Goal: Task Accomplishment & Management: Use online tool/utility

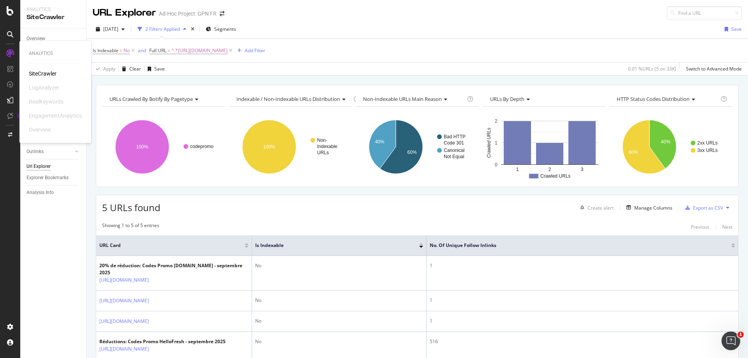
click at [39, 70] on div "SiteCrawler" at bounding box center [43, 74] width 28 height 8
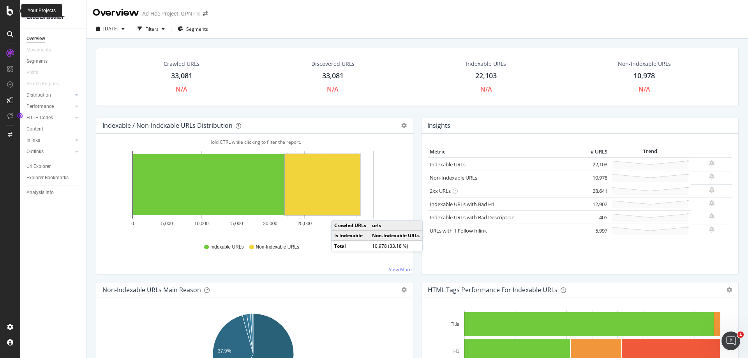
click at [7, 14] on icon at bounding box center [10, 10] width 7 height 9
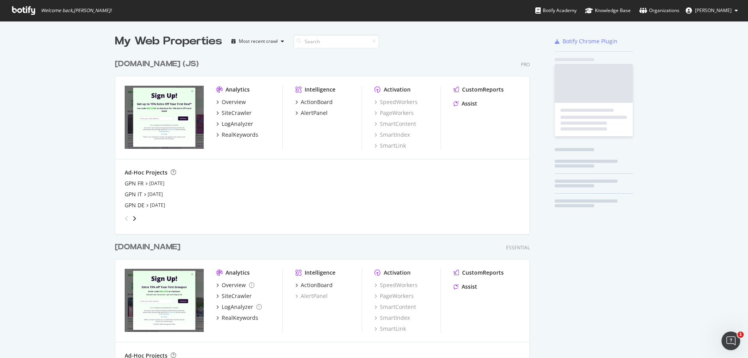
scroll to position [352, 736]
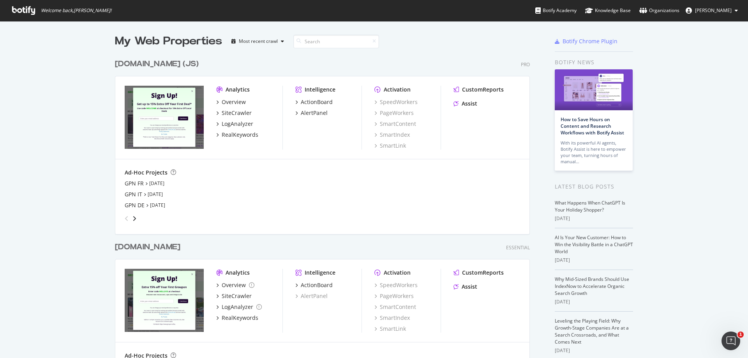
click at [132, 215] on div "angle-right" at bounding box center [134, 219] width 5 height 8
click at [131, 215] on div "angle-right" at bounding box center [127, 216] width 5 height 8
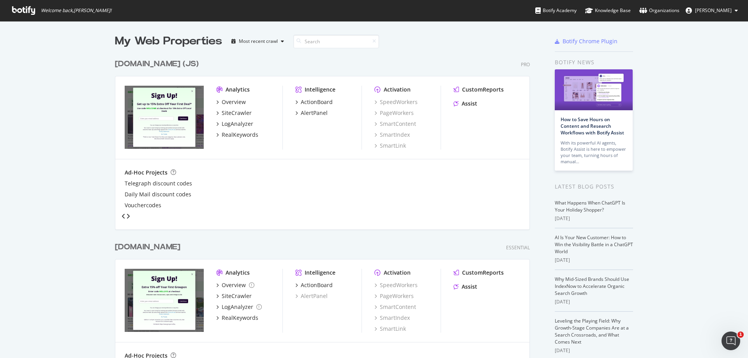
click at [131, 215] on div "angle-right" at bounding box center [127, 216] width 5 height 8
click at [129, 215] on div "angle-right" at bounding box center [127, 215] width 4 height 6
click at [124, 219] on icon "angle-left" at bounding box center [124, 215] width 4 height 6
click at [124, 219] on icon "angle-left" at bounding box center [124, 216] width 4 height 6
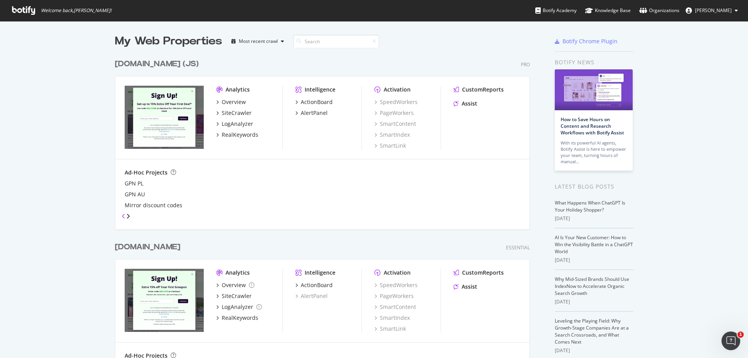
click at [124, 219] on icon "angle-left" at bounding box center [124, 216] width 4 height 6
click at [125, 219] on icon "angle-left" at bounding box center [127, 218] width 4 height 6
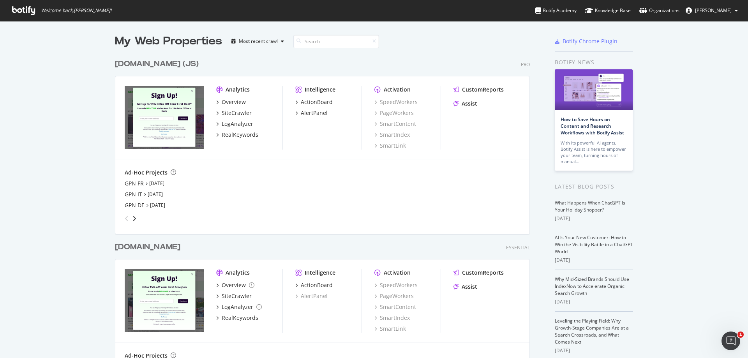
click at [125, 219] on icon "angle-left" at bounding box center [127, 218] width 4 height 6
click at [132, 217] on icon "angle-right" at bounding box center [134, 218] width 4 height 6
click at [130, 219] on icon "angle-right" at bounding box center [128, 216] width 4 height 6
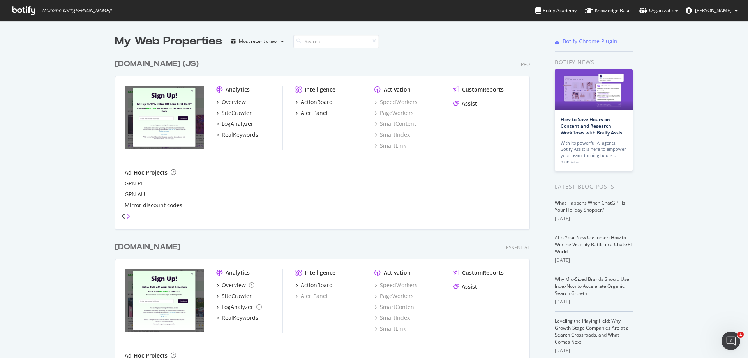
click at [130, 219] on icon "angle-right" at bounding box center [128, 216] width 4 height 6
click at [129, 219] on icon "angle-right" at bounding box center [127, 215] width 4 height 6
click at [122, 218] on icon "angle-left" at bounding box center [124, 215] width 4 height 6
click at [122, 218] on icon "angle-left" at bounding box center [124, 216] width 4 height 6
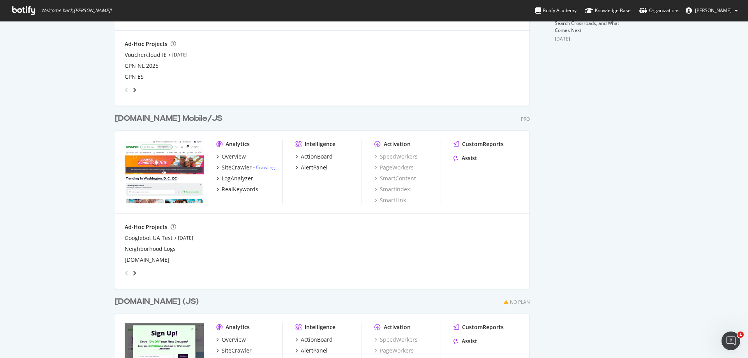
scroll to position [195, 0]
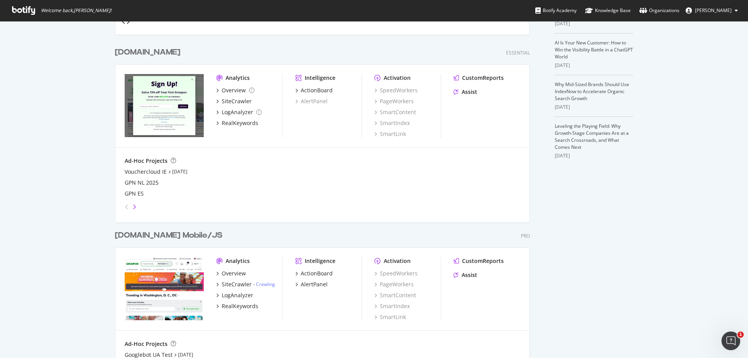
click at [133, 206] on icon "angle-right" at bounding box center [134, 207] width 4 height 6
click at [130, 206] on icon "angle-right" at bounding box center [128, 204] width 4 height 6
click at [129, 206] on icon "angle-right" at bounding box center [127, 204] width 4 height 6
click at [125, 206] on div "angle-left" at bounding box center [124, 204] width 4 height 6
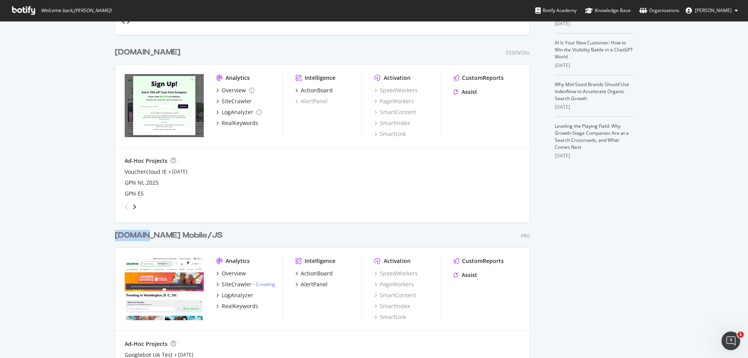
click at [139, 53] on div "[DOMAIN_NAME]" at bounding box center [147, 52] width 65 height 11
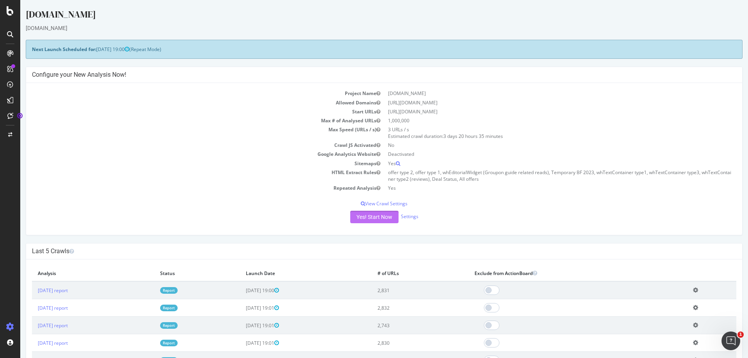
click at [379, 218] on button "Yes! Start Now" at bounding box center [374, 217] width 48 height 12
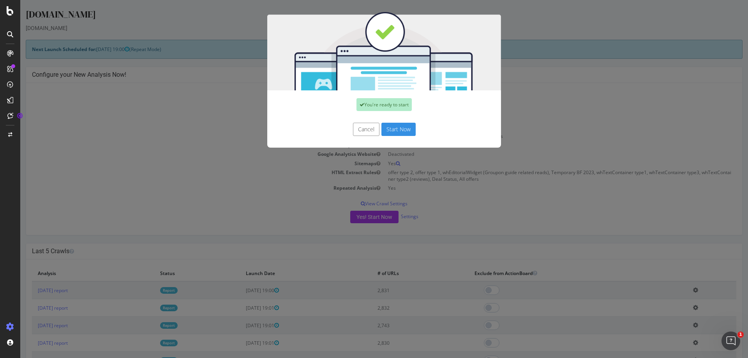
click at [392, 130] on button "Start Now" at bounding box center [398, 129] width 34 height 13
